Goal: Navigation & Orientation: Find specific page/section

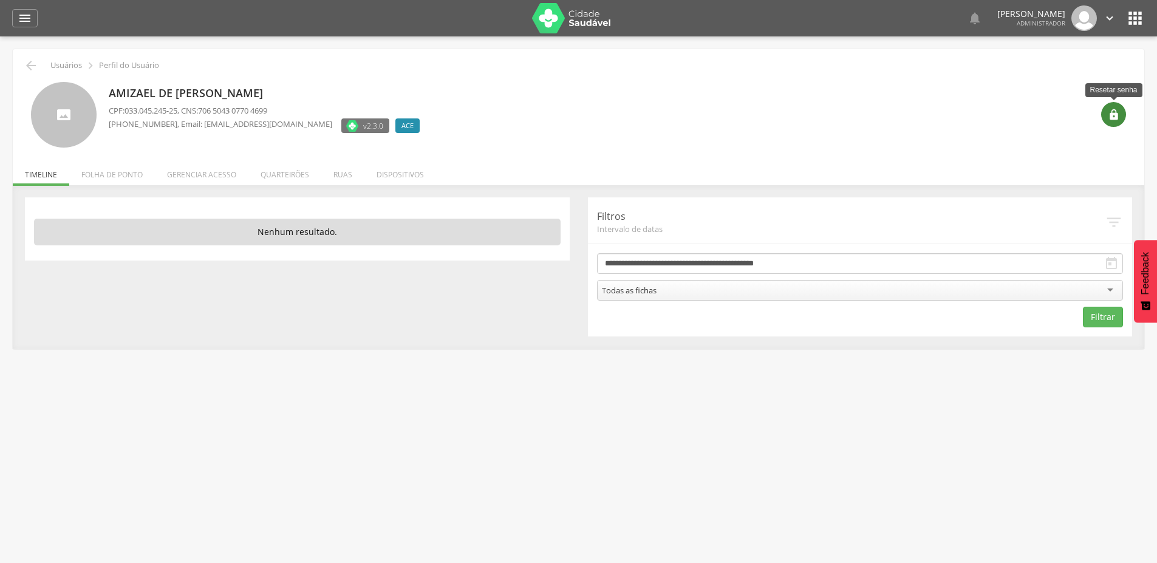
click at [1112, 111] on icon "" at bounding box center [1114, 115] width 12 height 12
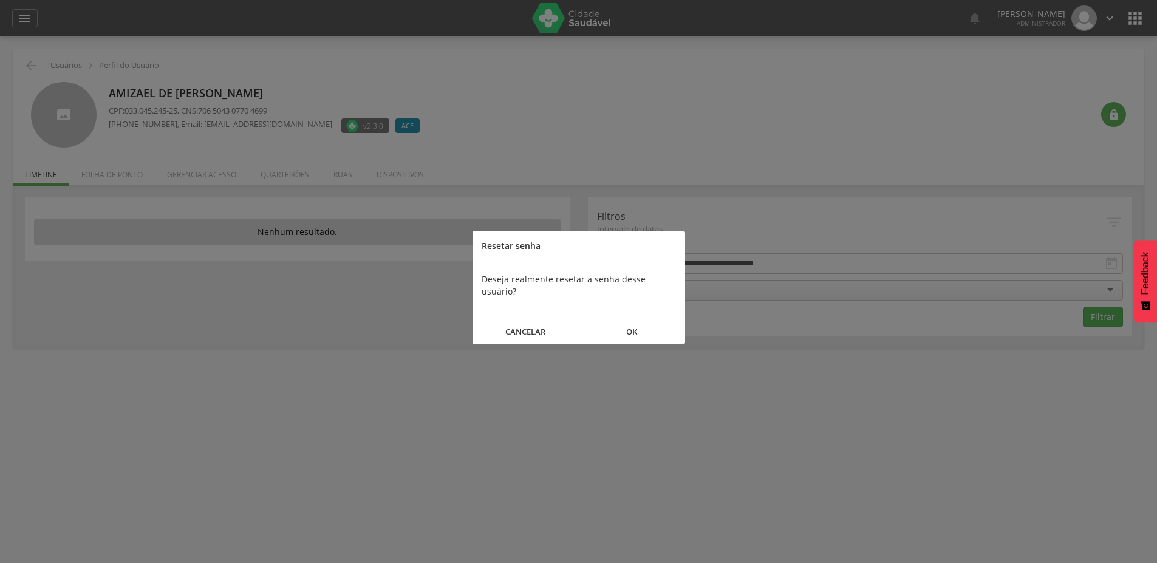
click at [638, 319] on button "OK" at bounding box center [632, 332] width 106 height 26
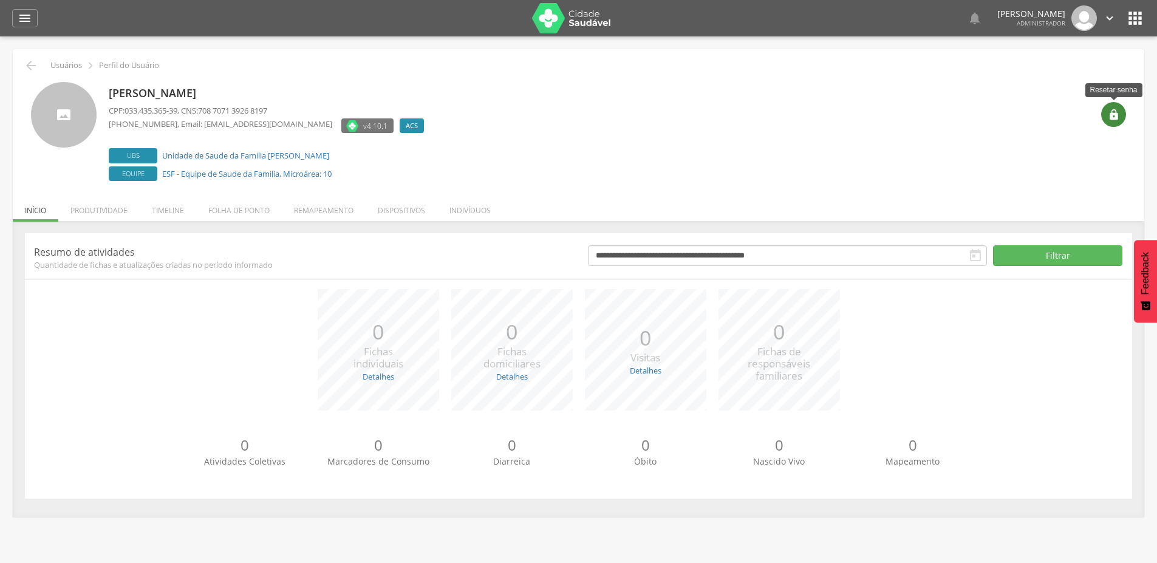
click at [1121, 107] on div "" at bounding box center [1113, 114] width 25 height 25
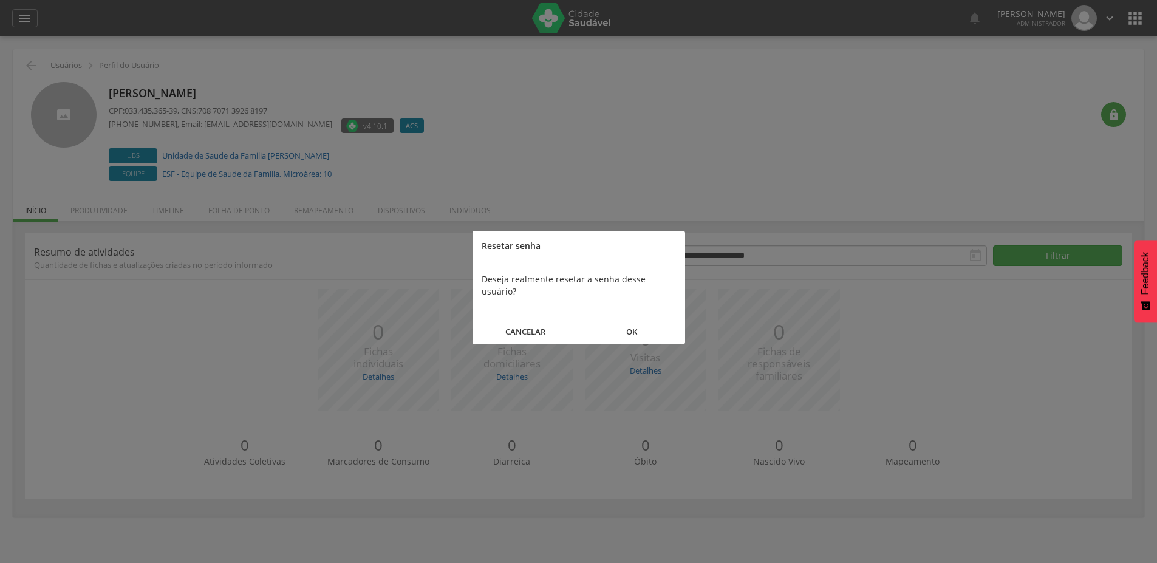
click at [641, 319] on button "OK" at bounding box center [632, 332] width 106 height 26
drag, startPoint x: 588, startPoint y: 318, endPoint x: 582, endPoint y: 312, distance: 9.0
click at [586, 316] on button "FECHAR" at bounding box center [578, 320] width 213 height 26
